Goal: Task Accomplishment & Management: Use online tool/utility

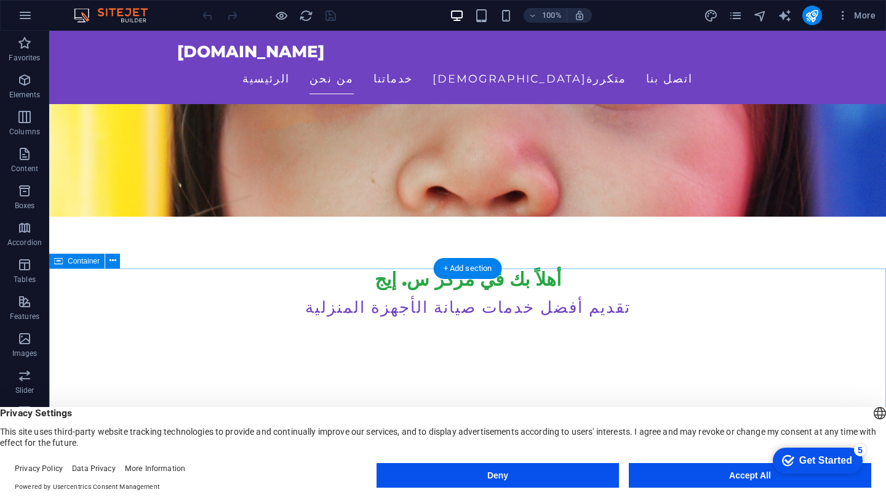
scroll to position [276, 0]
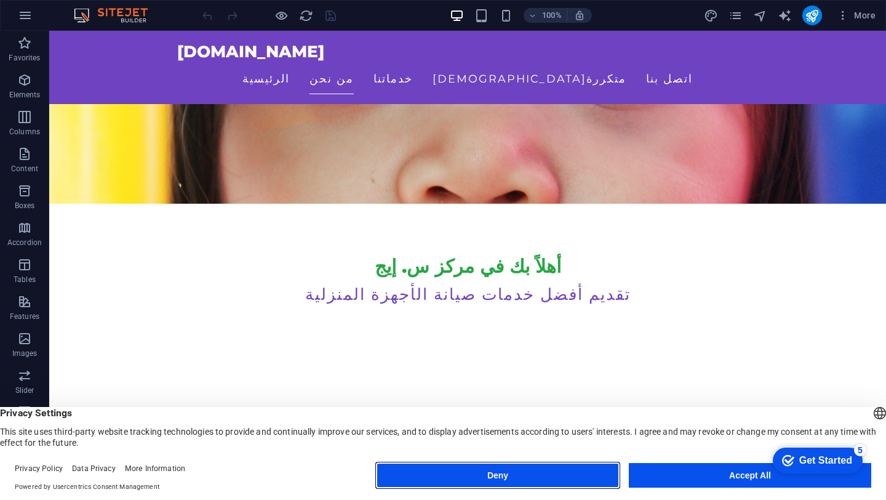
click at [547, 471] on button "Deny" at bounding box center [498, 475] width 242 height 25
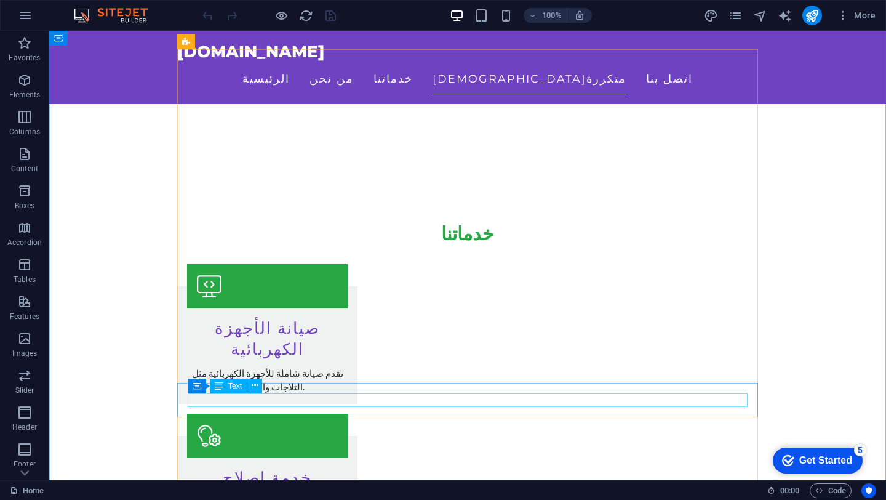
scroll to position [968, 0]
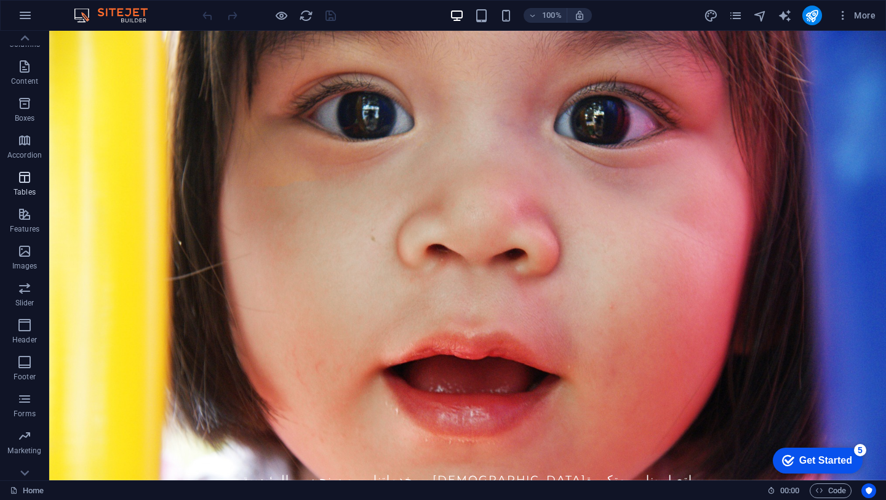
scroll to position [0, 0]
click at [811, 460] on div "Get Started" at bounding box center [825, 460] width 53 height 11
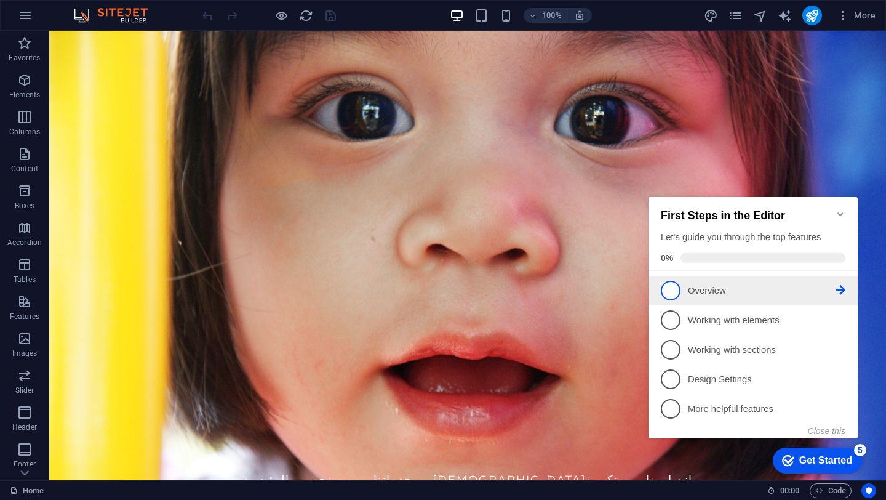
click at [732, 295] on p "Overview - incomplete" at bounding box center [762, 290] width 148 height 13
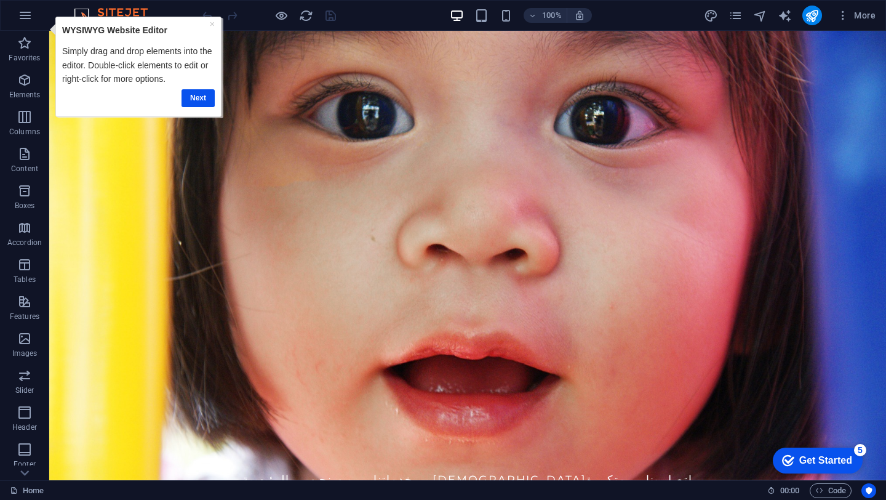
click at [812, 455] on div "Get Started" at bounding box center [825, 460] width 53 height 11
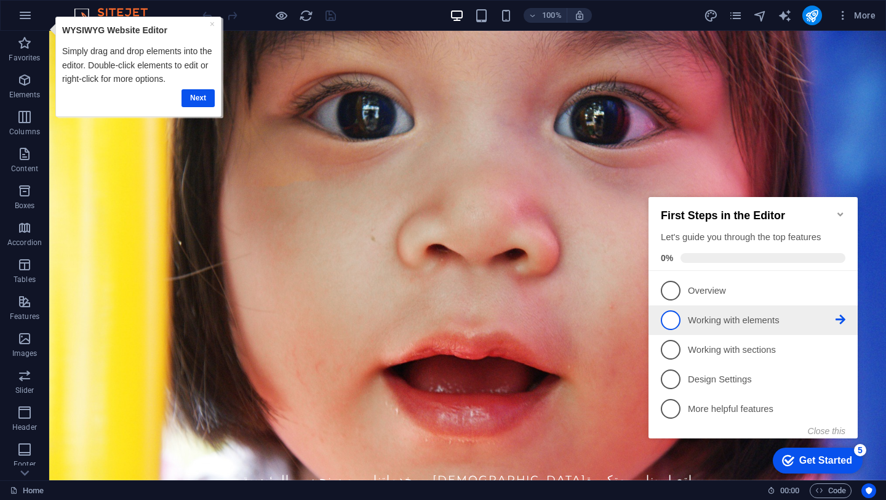
click at [727, 314] on p "Working with elements - incomplete" at bounding box center [762, 320] width 148 height 13
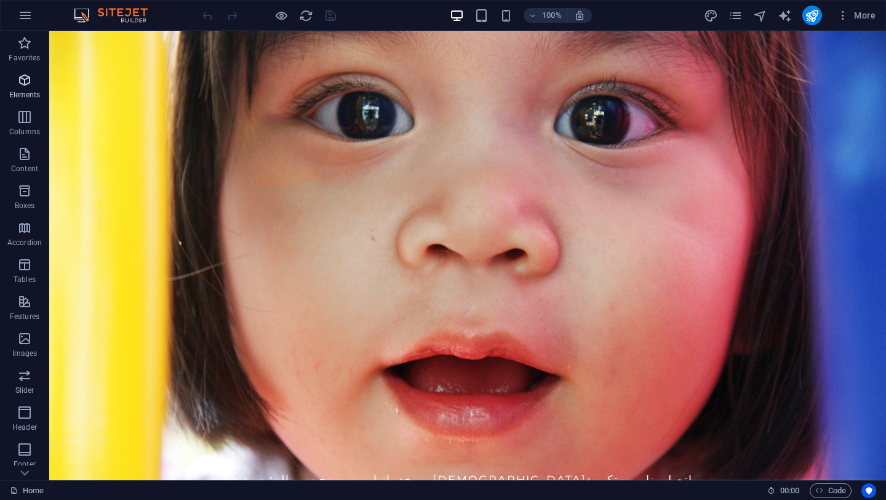
click at [24, 89] on span "Elements" at bounding box center [24, 88] width 49 height 30
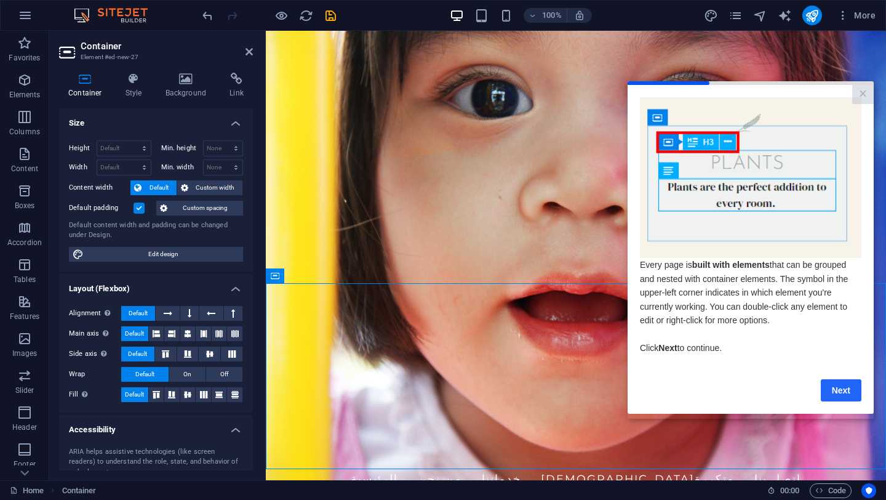
click at [838, 398] on link "Next" at bounding box center [841, 390] width 41 height 22
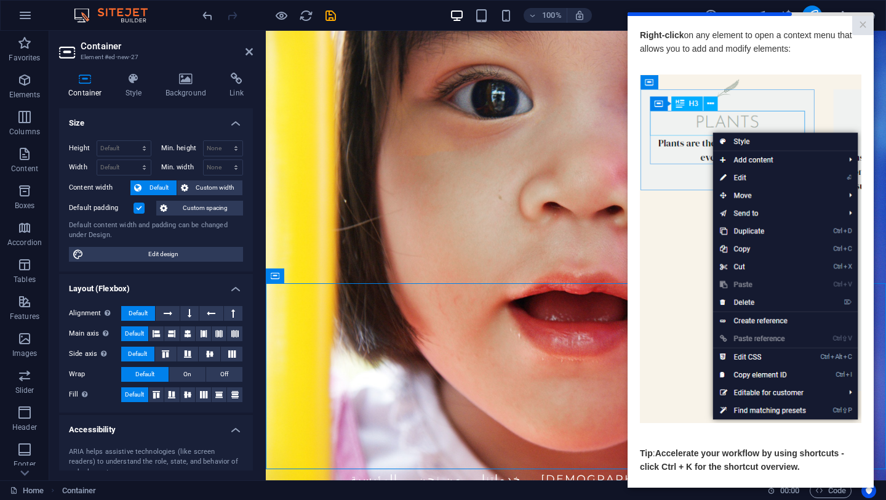
scroll to position [49, 0]
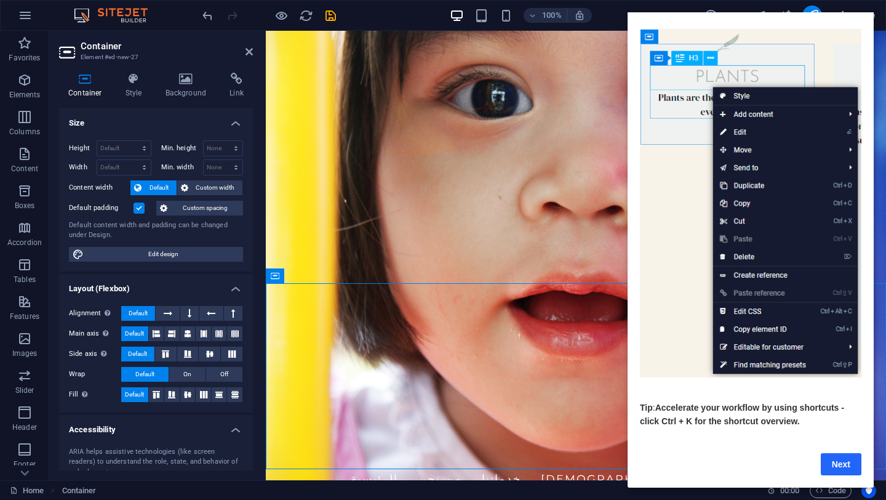
click at [834, 454] on link "Next" at bounding box center [841, 464] width 41 height 22
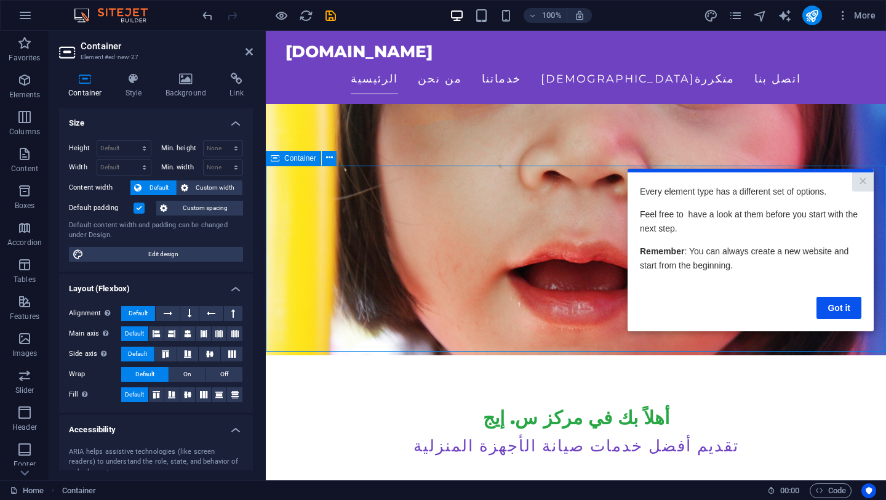
scroll to position [126, 0]
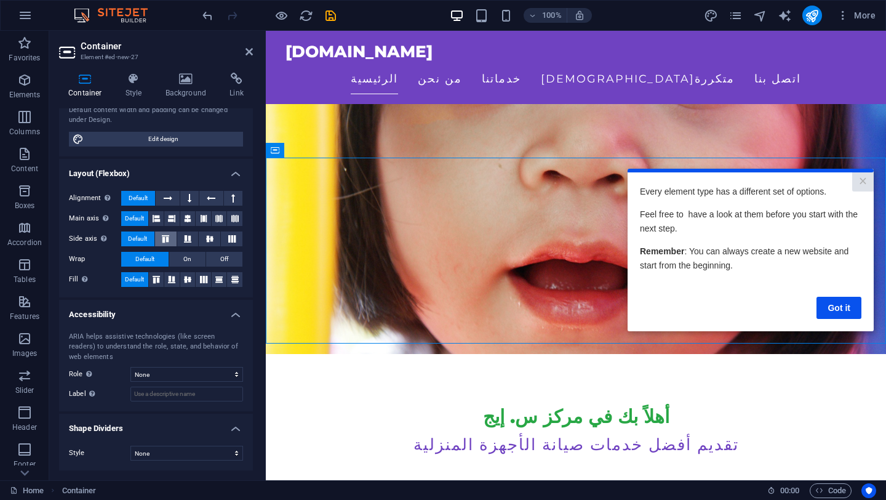
scroll to position [0, 0]
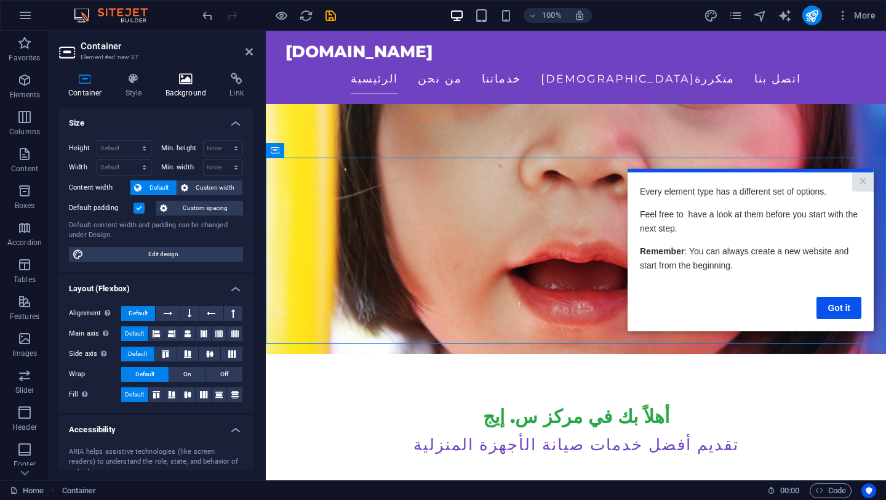
click at [184, 87] on h4 "Background" at bounding box center [188, 86] width 65 height 26
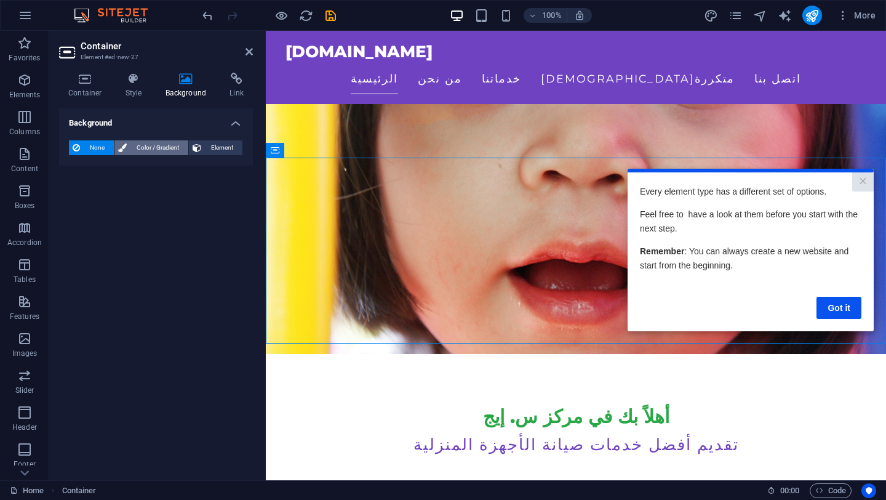
click at [158, 140] on span "Color / Gradient" at bounding box center [157, 147] width 54 height 15
click at [84, 194] on div "Color" at bounding box center [156, 197] width 173 height 15
click at [70, 196] on span at bounding box center [77, 197] width 14 height 14
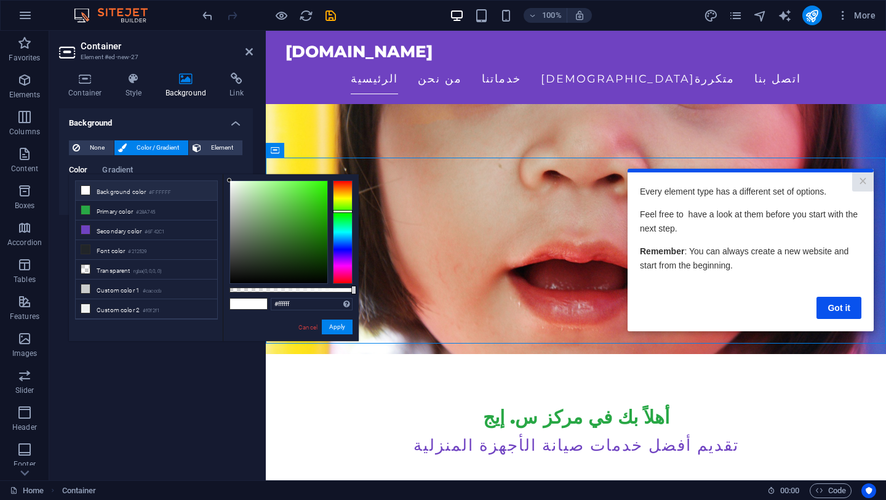
click at [343, 211] on div at bounding box center [343, 231] width 20 height 103
click at [343, 213] on div at bounding box center [343, 211] width 20 height 3
click at [336, 327] on button "Apply" at bounding box center [337, 326] width 31 height 15
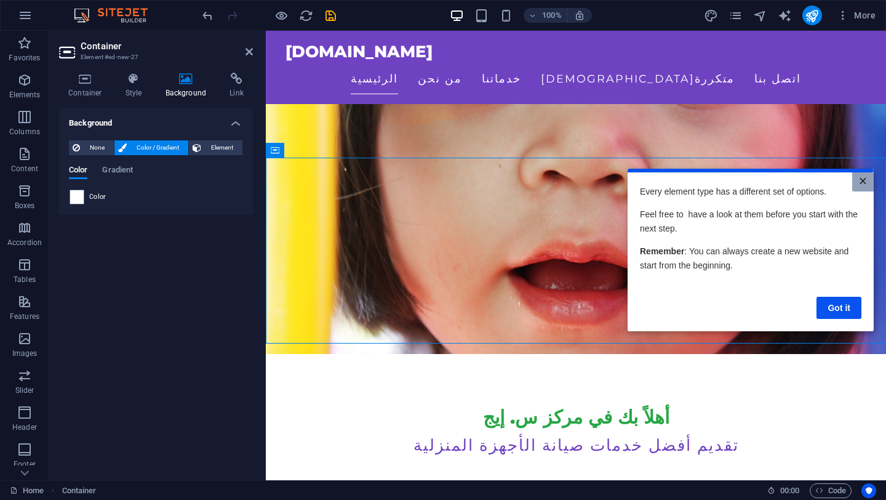
click at [862, 181] on link "×" at bounding box center [863, 181] width 22 height 19
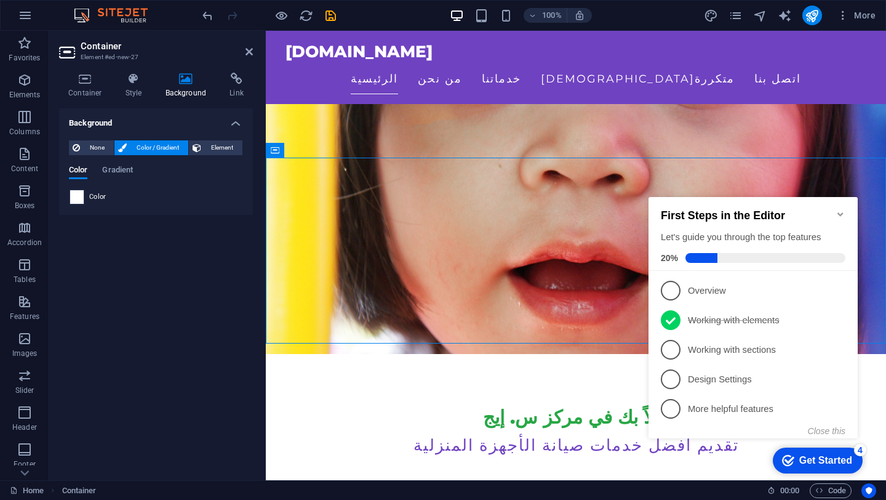
click at [78, 196] on span at bounding box center [77, 197] width 14 height 14
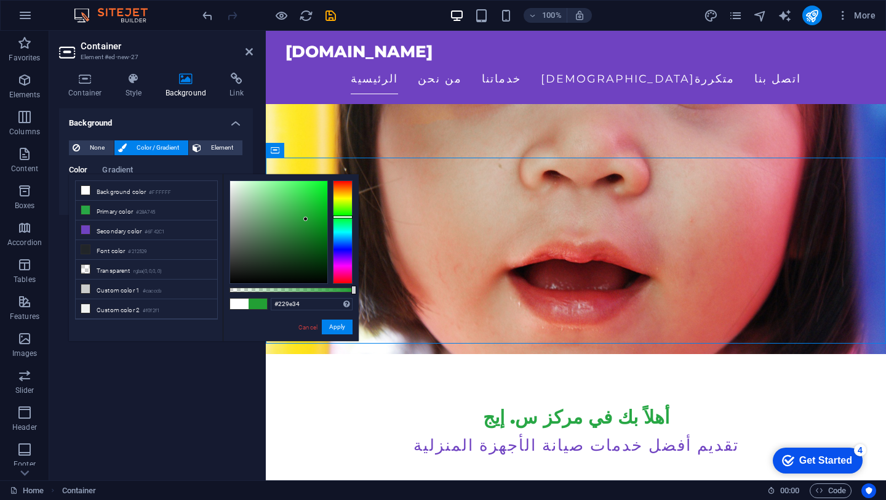
click at [306, 219] on div at bounding box center [278, 232] width 97 height 102
click at [311, 231] on div at bounding box center [278, 232] width 97 height 102
click at [313, 248] on div at bounding box center [278, 232] width 97 height 102
click at [310, 260] on div at bounding box center [278, 232] width 97 height 102
type input "#08340f"
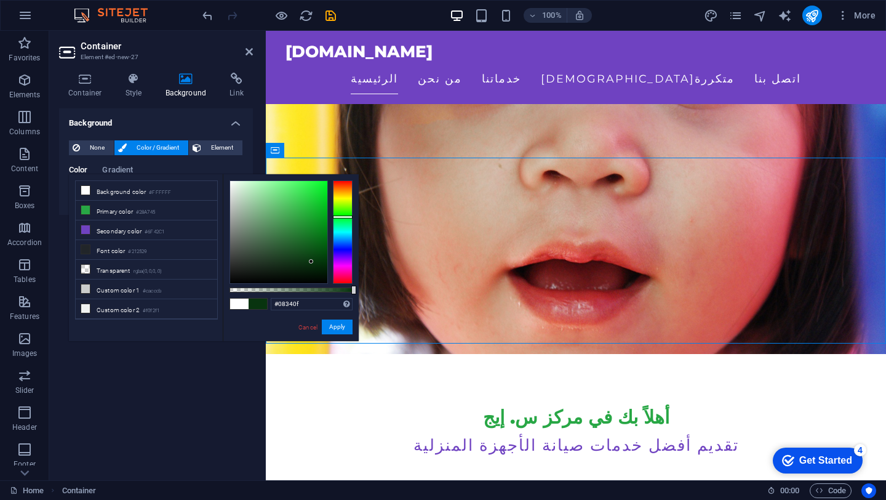
click at [311, 262] on div at bounding box center [311, 261] width 4 height 4
click at [182, 351] on div "Background None Color / Gradient Element Stretch background to full-width Color…" at bounding box center [156, 289] width 194 height 362
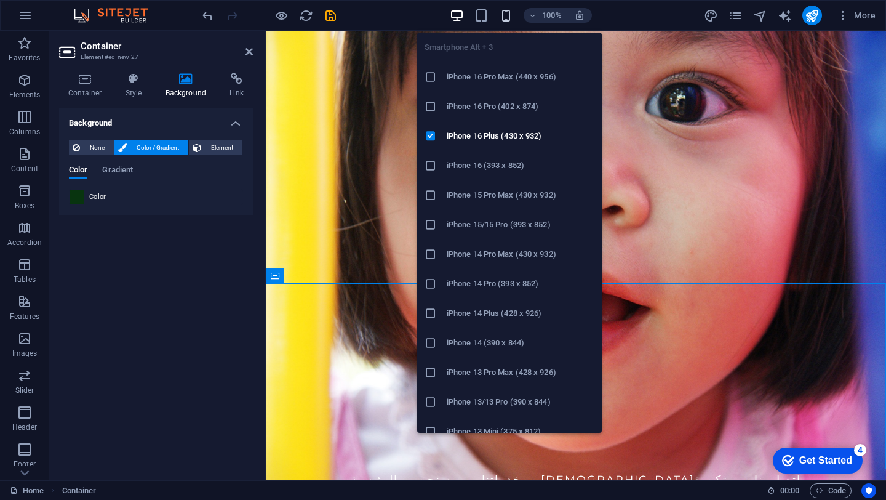
click at [508, 17] on icon "button" at bounding box center [506, 16] width 14 height 14
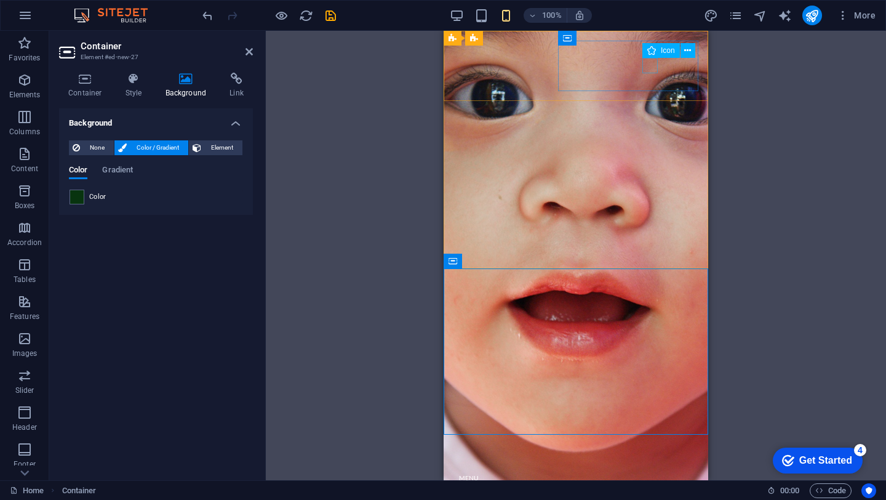
click at [651, 453] on figure at bounding box center [571, 460] width 235 height 15
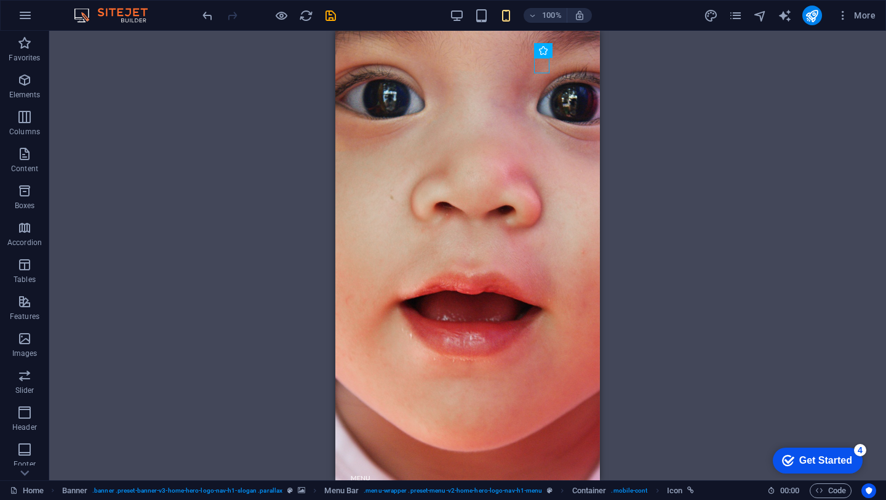
click at [804, 462] on div "Get Started" at bounding box center [825, 460] width 53 height 11
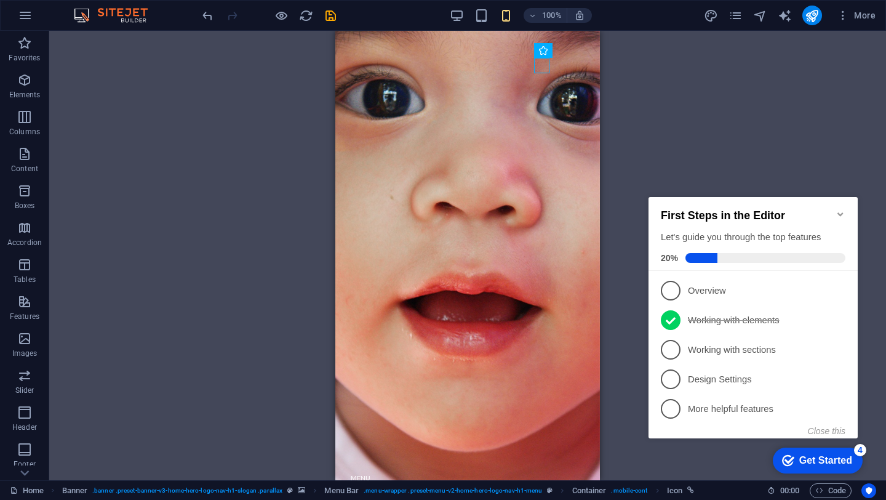
click at [804, 462] on div "Get Started" at bounding box center [825, 460] width 53 height 11
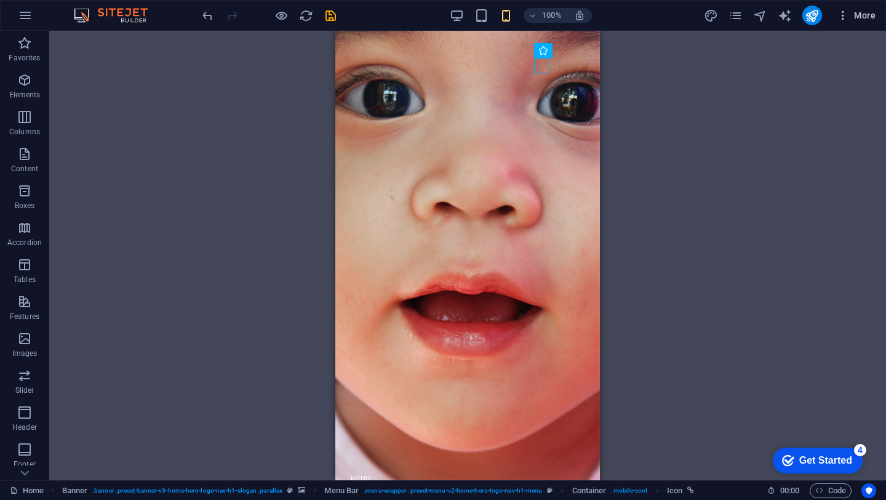
click at [867, 20] on span "More" at bounding box center [856, 15] width 39 height 12
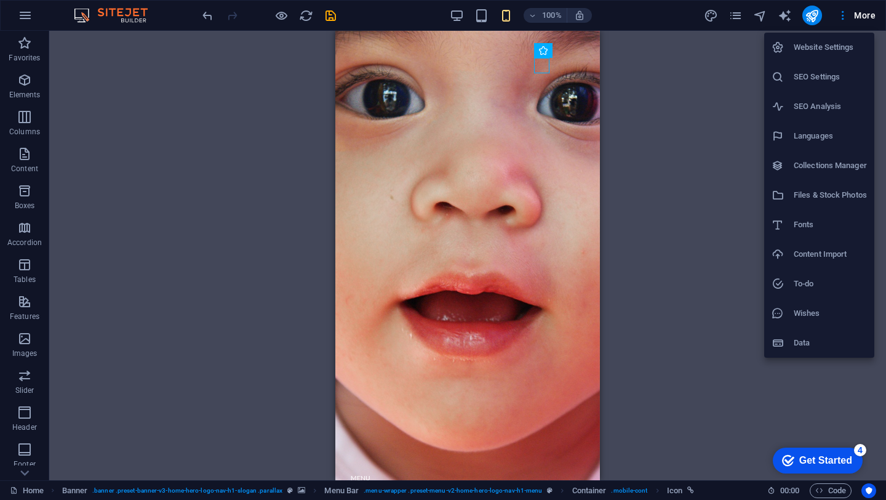
click at [780, 398] on div at bounding box center [443, 250] width 886 height 500
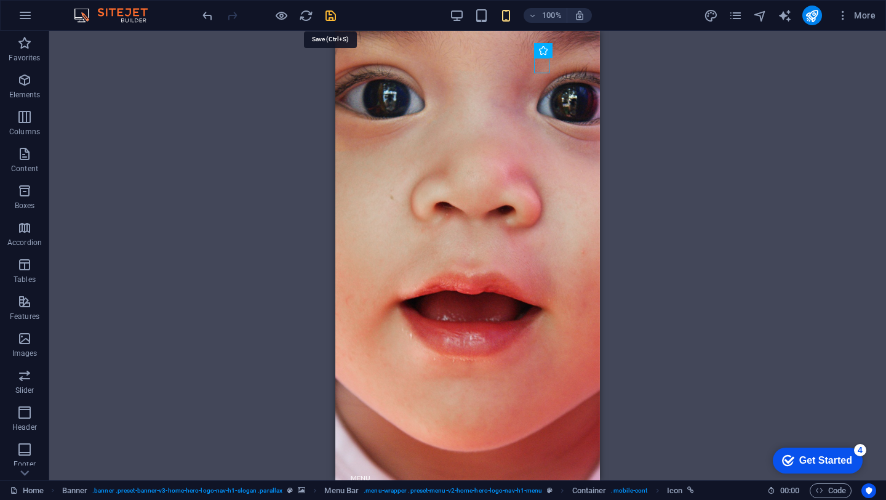
click at [333, 18] on icon "save" at bounding box center [331, 16] width 14 height 14
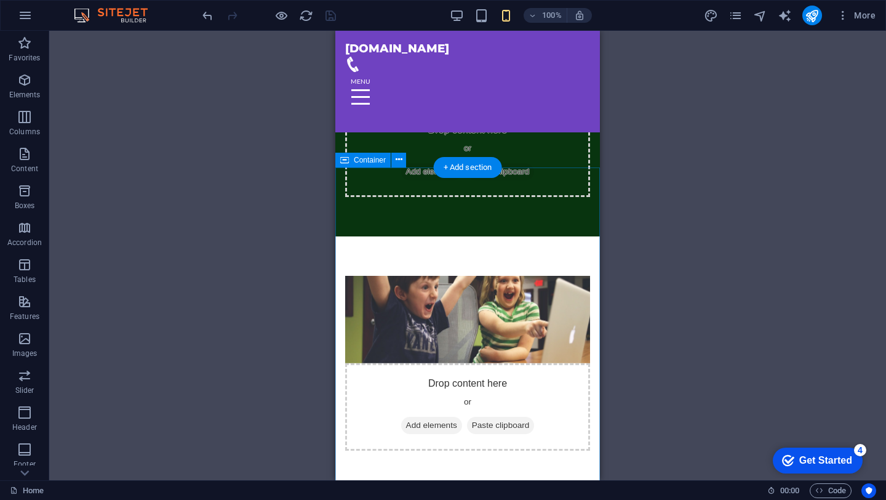
scroll to position [615, 0]
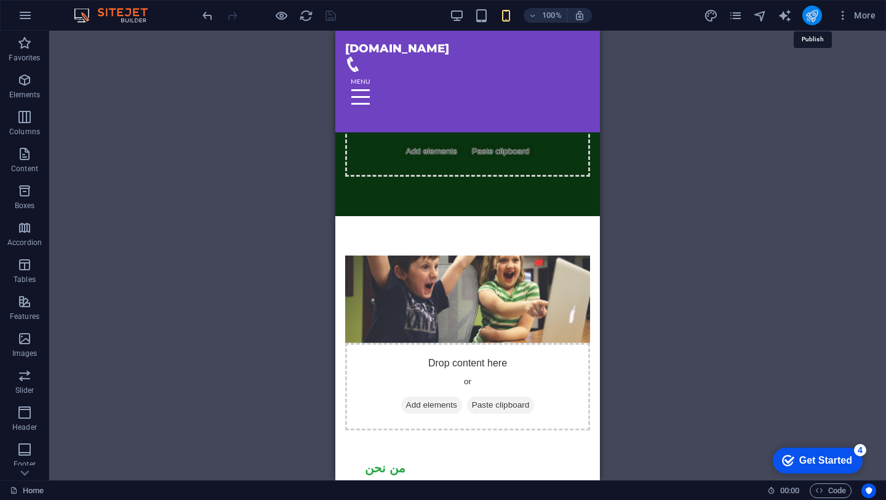
click at [816, 19] on icon "publish" at bounding box center [812, 16] width 14 height 14
